Goal: Book appointment/travel/reservation

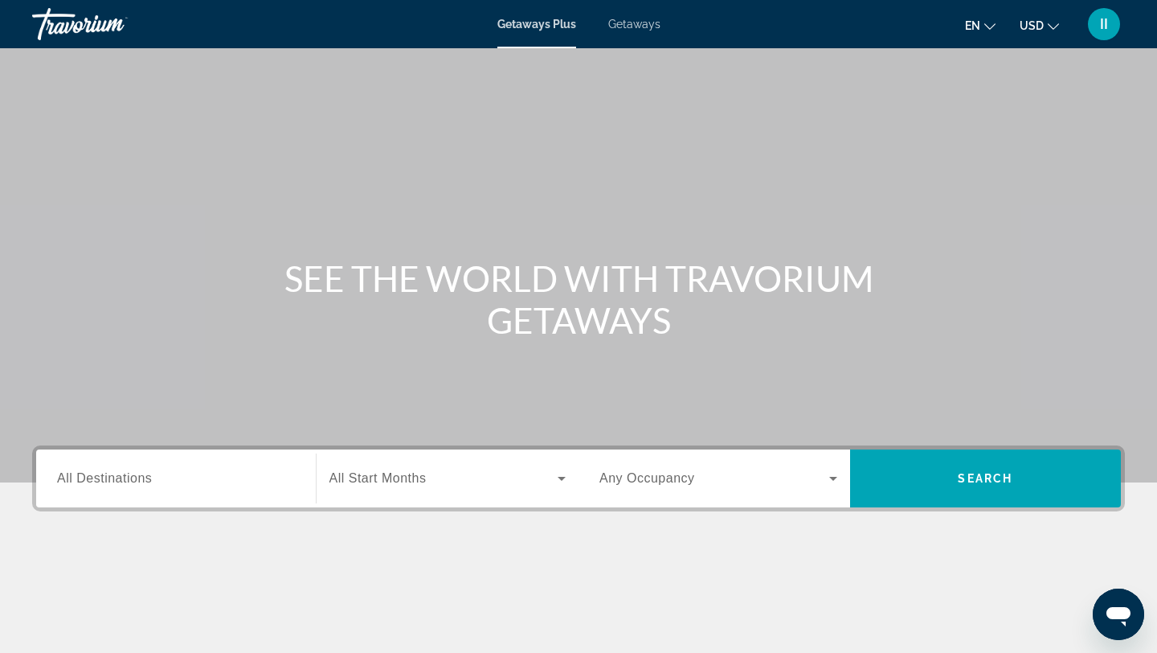
click at [527, 13] on div "Getaways Plus Getaways en English Español Français Italiano Português русский U…" at bounding box center [578, 24] width 1157 height 42
click at [530, 27] on span "Getaways Plus" at bounding box center [537, 24] width 79 height 13
click at [249, 476] on input "Destination All Destinations" at bounding box center [176, 478] width 238 height 19
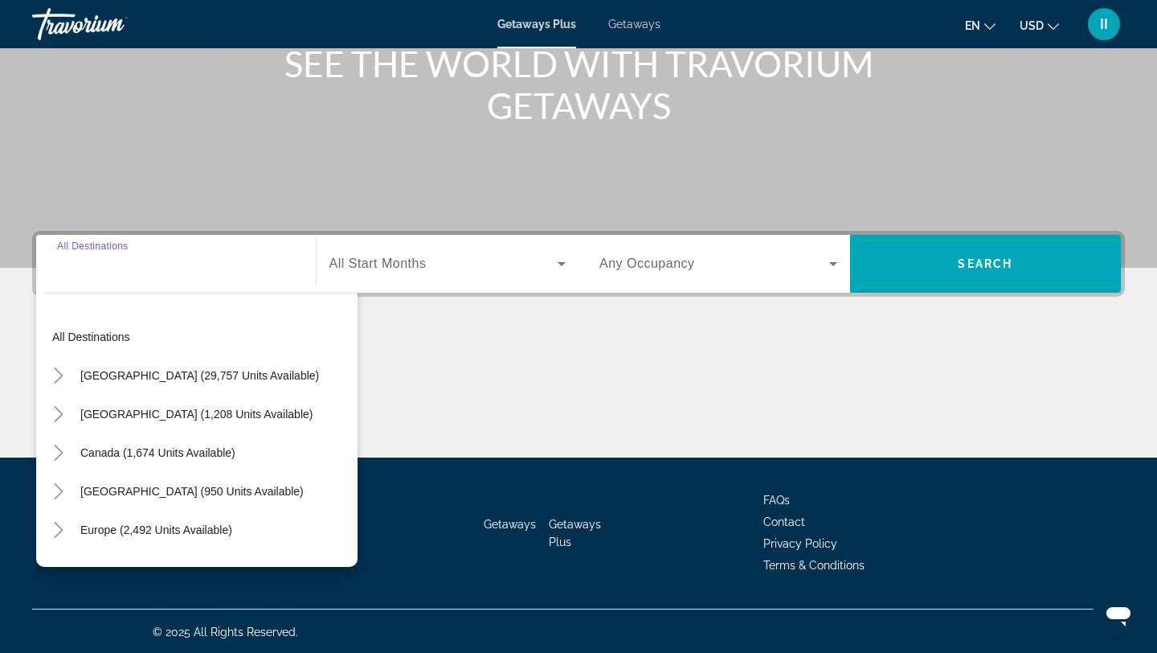
scroll to position [216, 0]
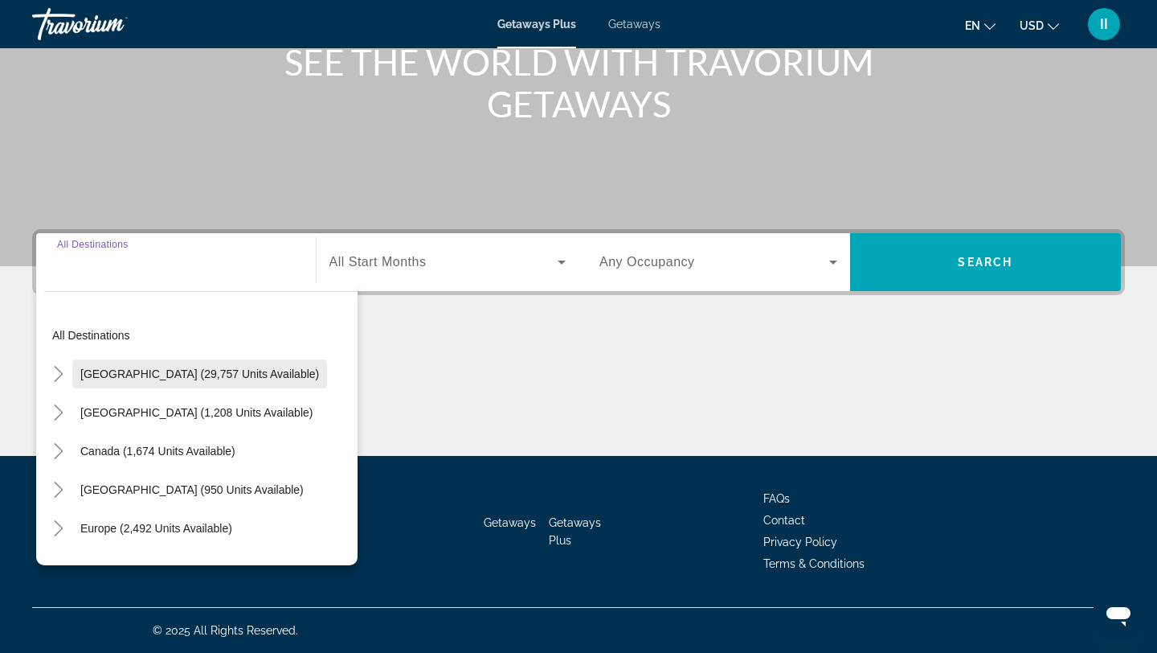
click at [237, 370] on span "[GEOGRAPHIC_DATA] (29,757 units available)" at bounding box center [199, 373] width 239 height 13
type input "**********"
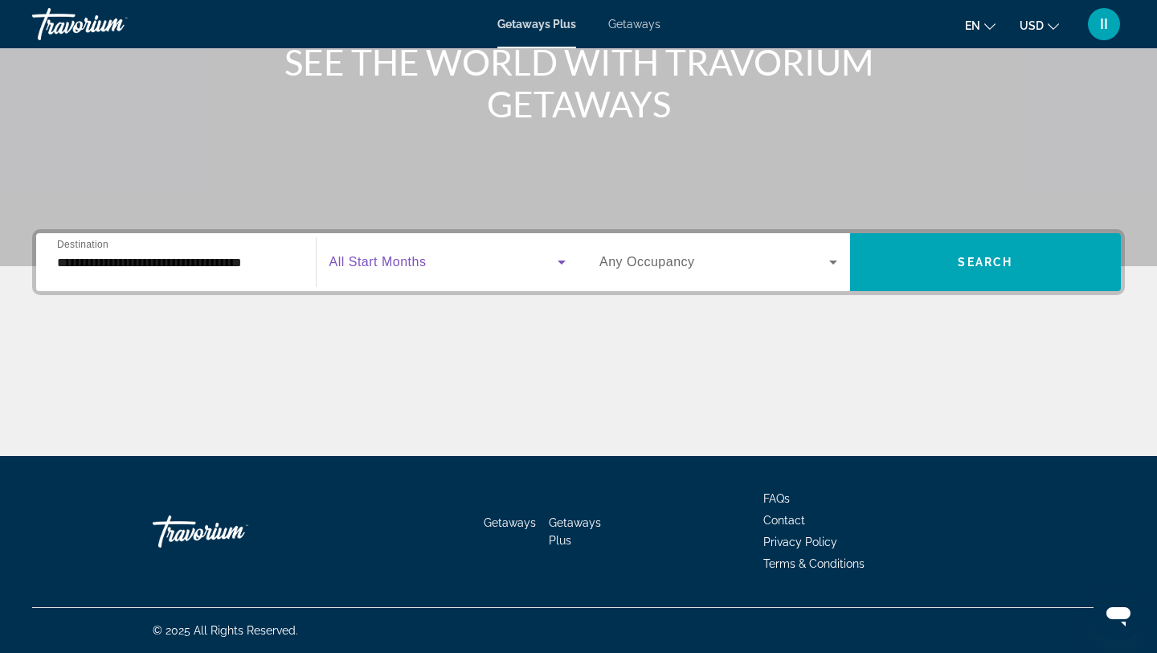
click at [486, 256] on span "Search widget" at bounding box center [444, 261] width 229 height 19
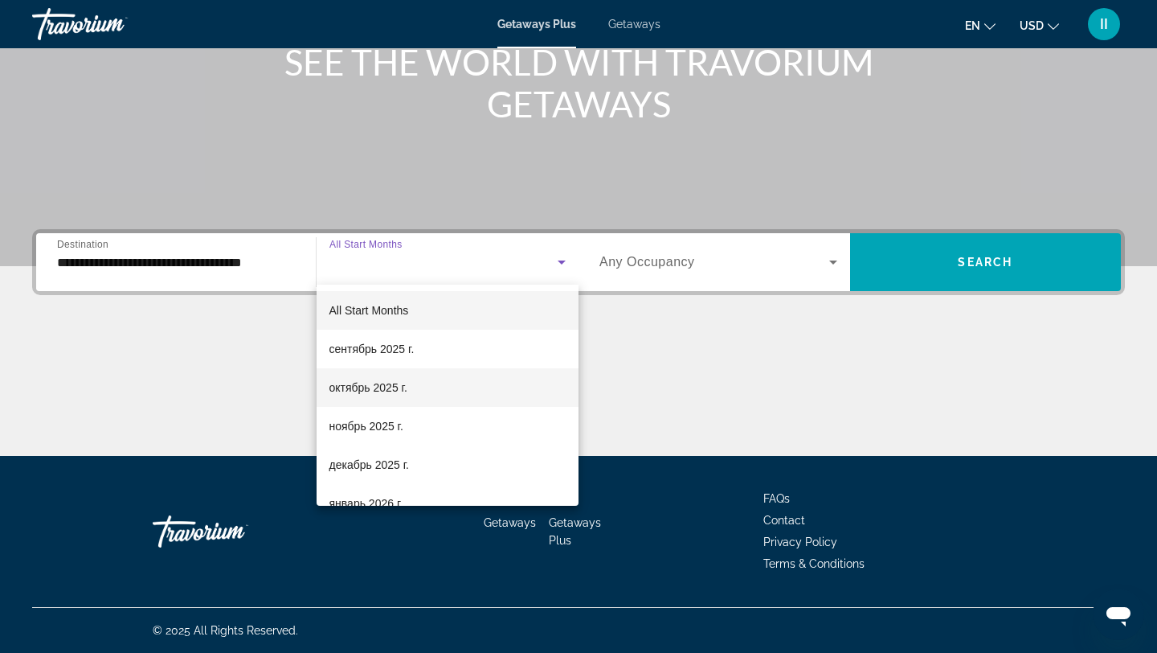
click at [400, 384] on span "октябрь 2025 г." at bounding box center [369, 387] width 78 height 19
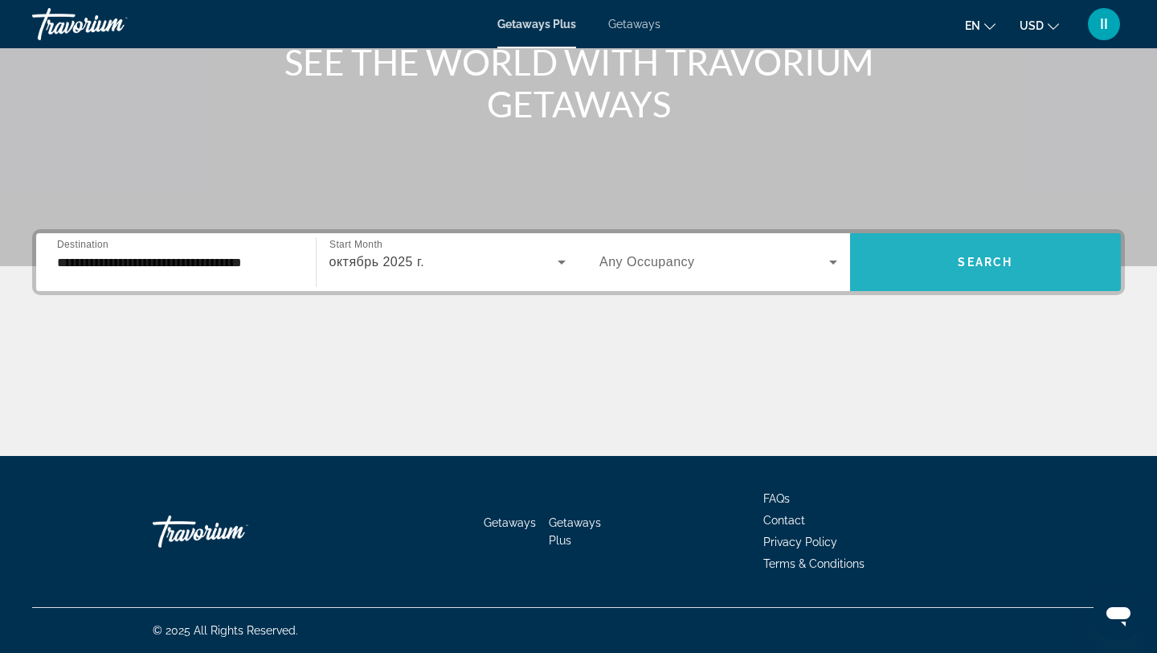
click at [997, 261] on span "Search" at bounding box center [985, 262] width 55 height 13
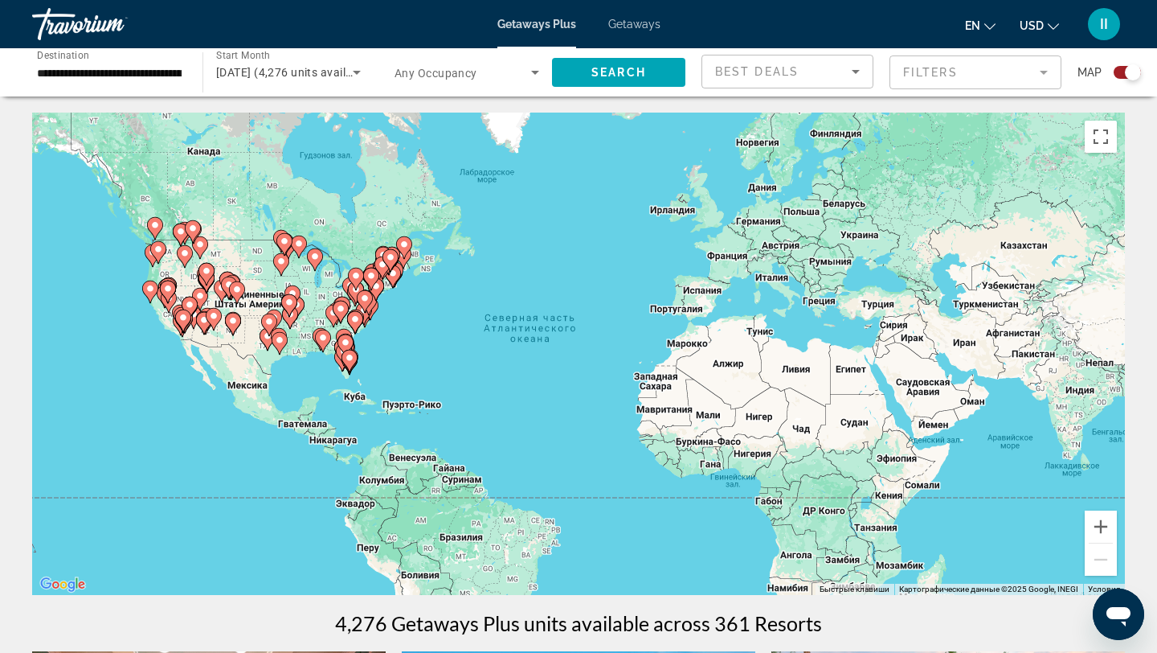
scroll to position [1, 0]
